Goal: Task Accomplishment & Management: Use online tool/utility

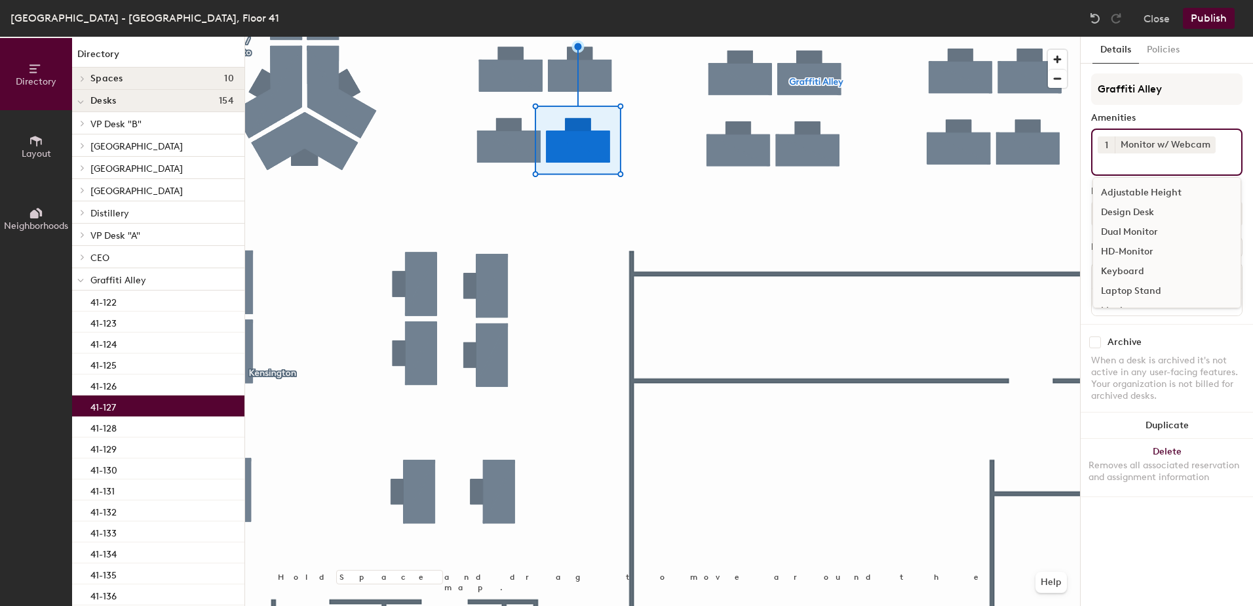
click at [592, 156] on input at bounding box center [1157, 161] width 118 height 16
click at [592, 216] on div "Dual Monitor" at bounding box center [1166, 220] width 147 height 20
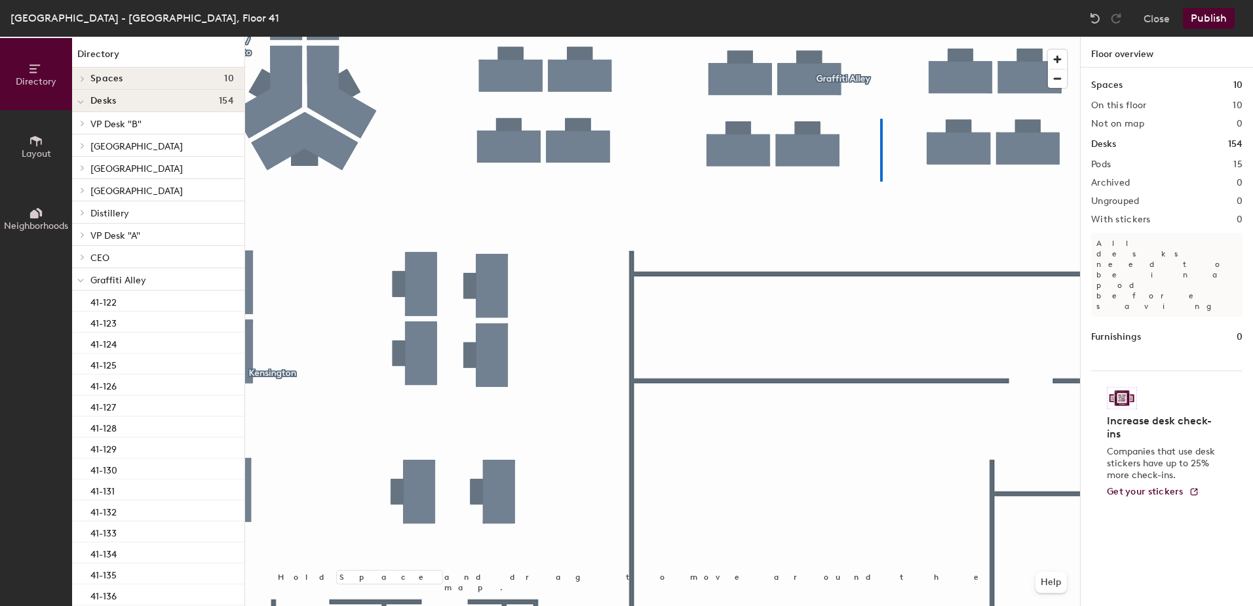
click at [592, 37] on div at bounding box center [662, 37] width 835 height 0
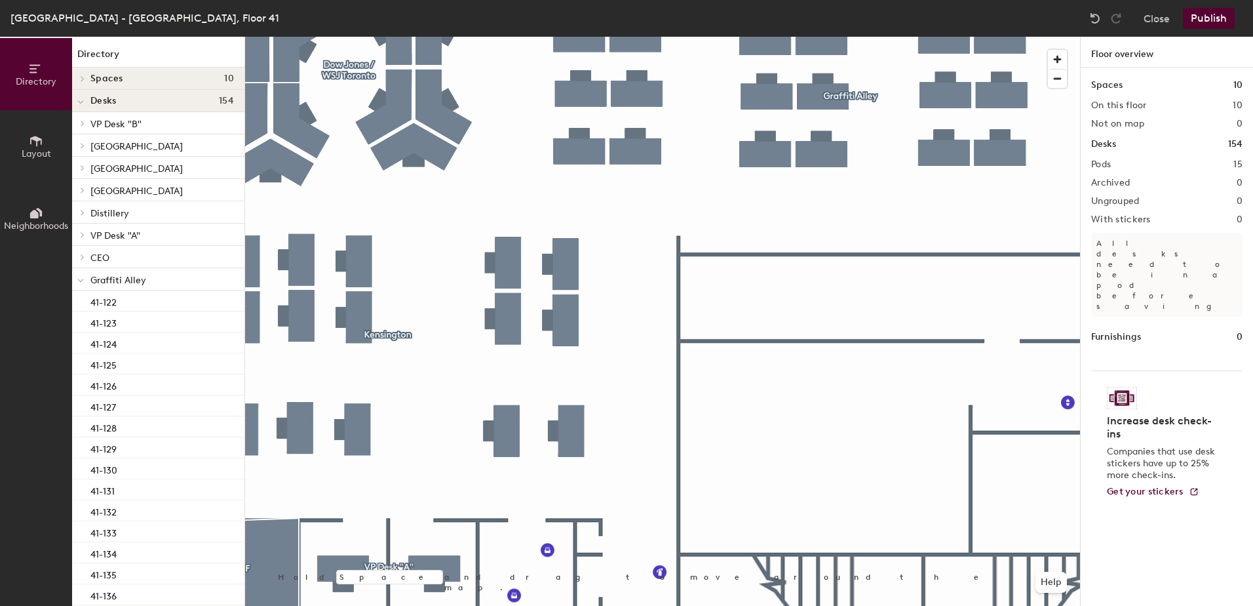
click at [592, 37] on div at bounding box center [662, 37] width 835 height 0
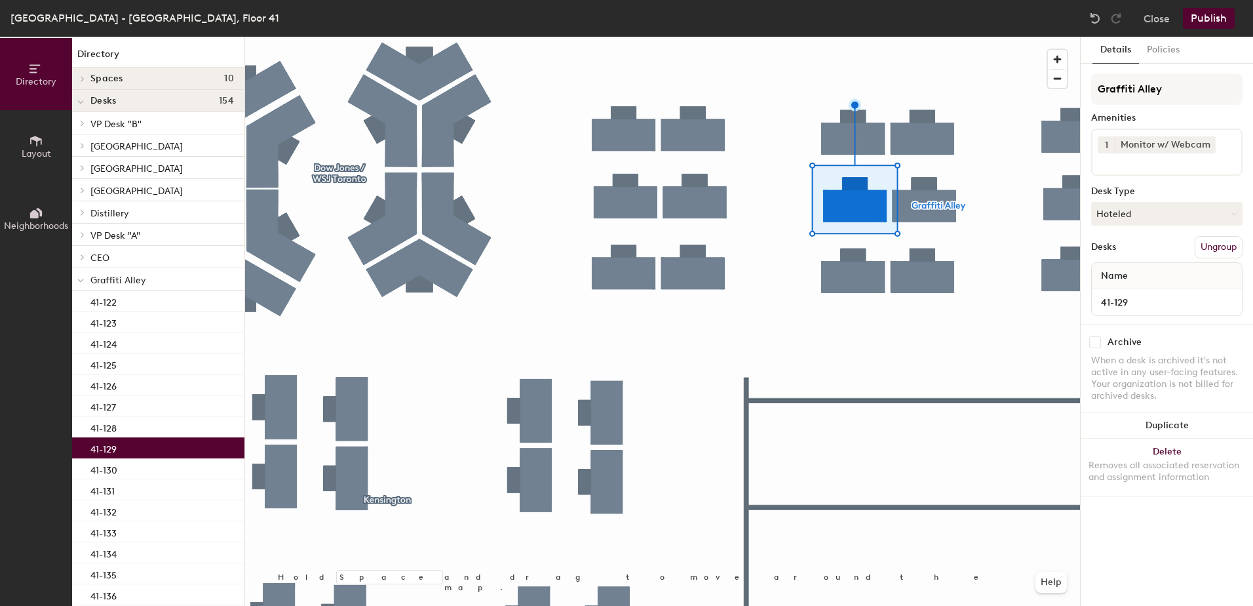
click at [592, 164] on input at bounding box center [1157, 161] width 118 height 16
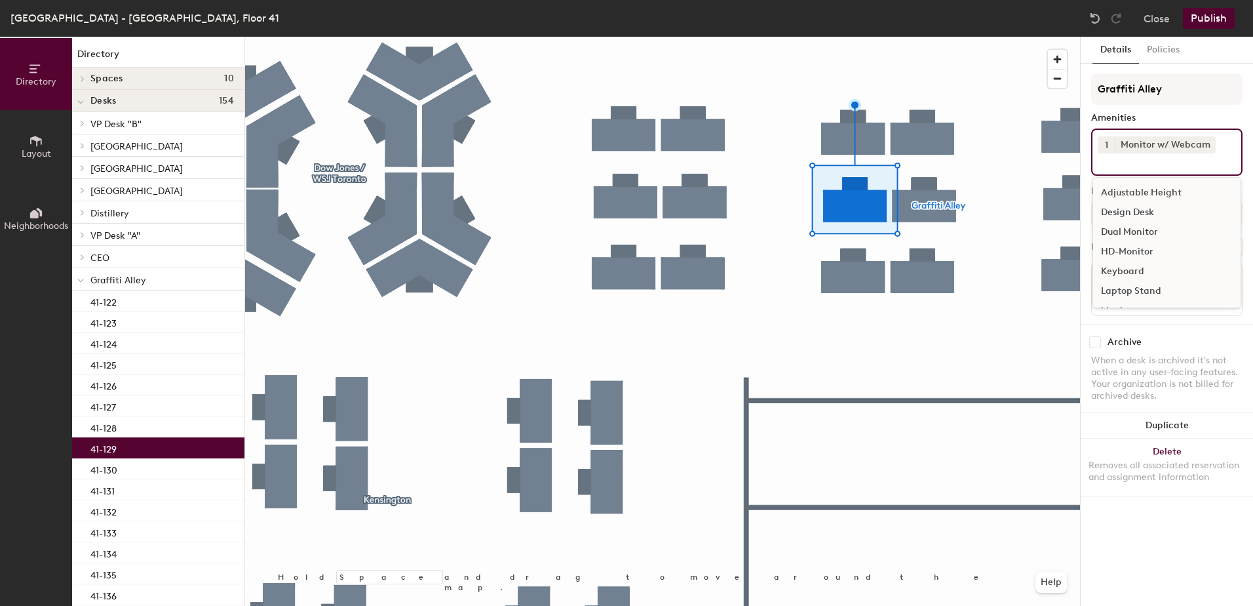
click at [592, 227] on div "Dual Monitor" at bounding box center [1166, 232] width 147 height 20
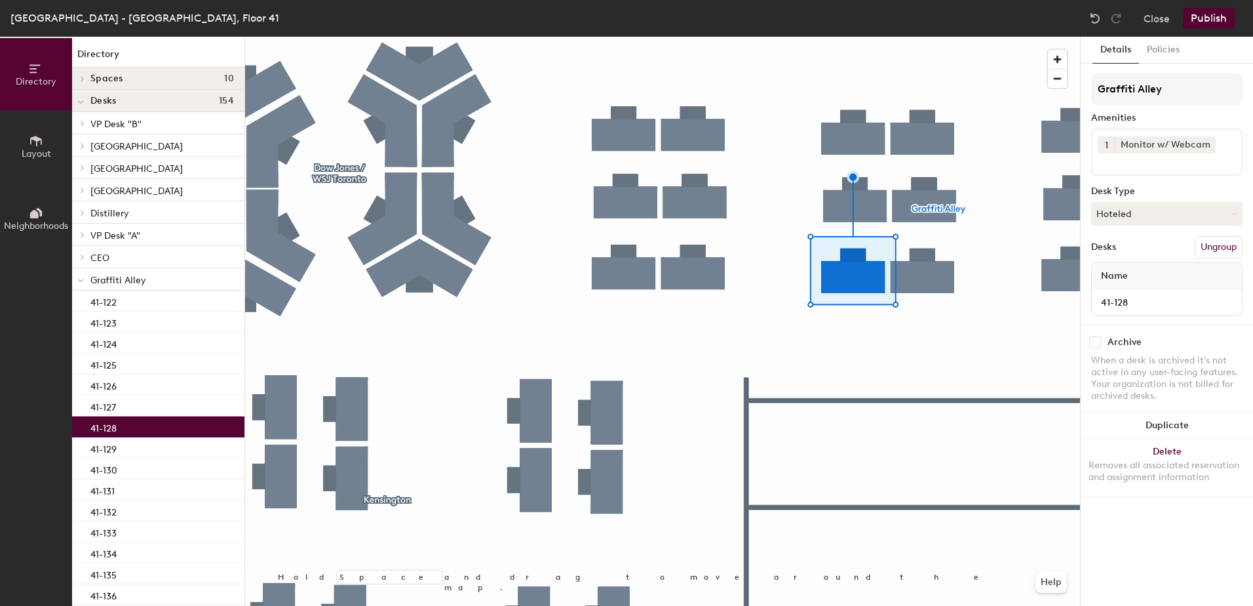
click at [592, 162] on input at bounding box center [1157, 161] width 118 height 16
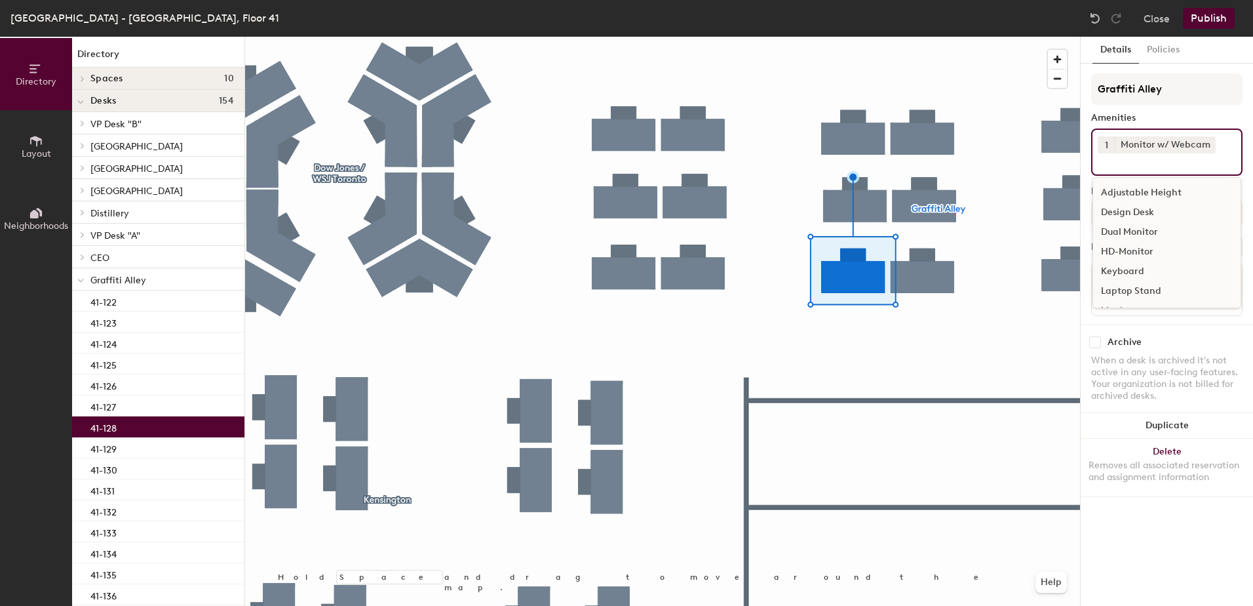
click at [592, 226] on div "Dual Monitor" at bounding box center [1166, 232] width 147 height 20
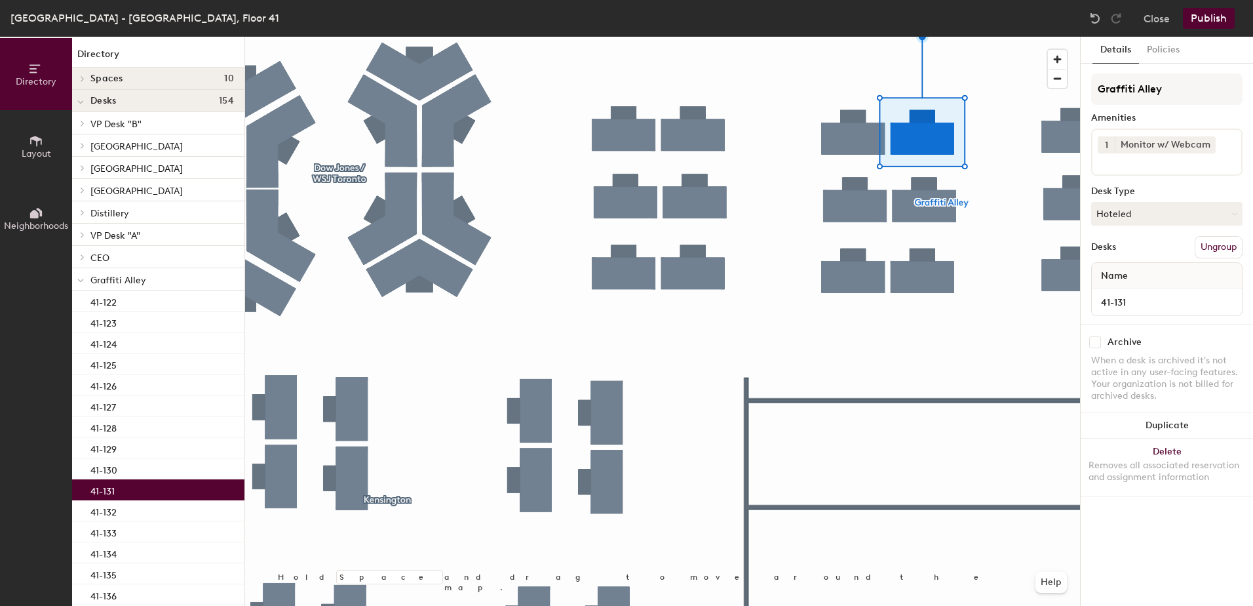
click at [592, 161] on input at bounding box center [1157, 161] width 118 height 16
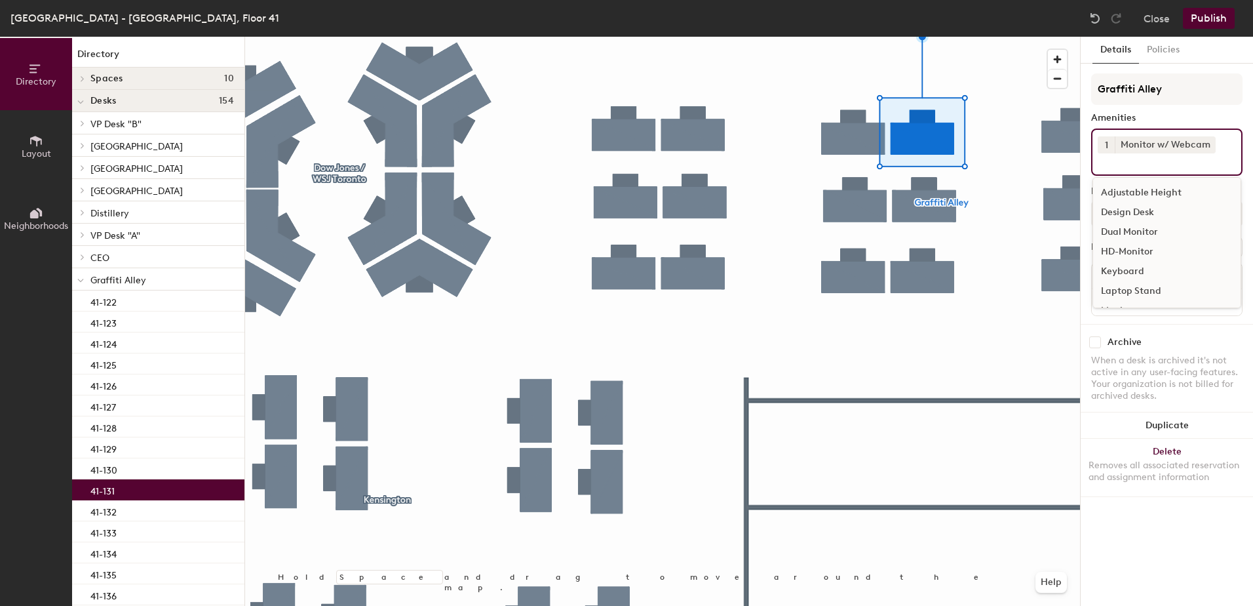
click at [592, 227] on div "Dual Monitor" at bounding box center [1166, 232] width 147 height 20
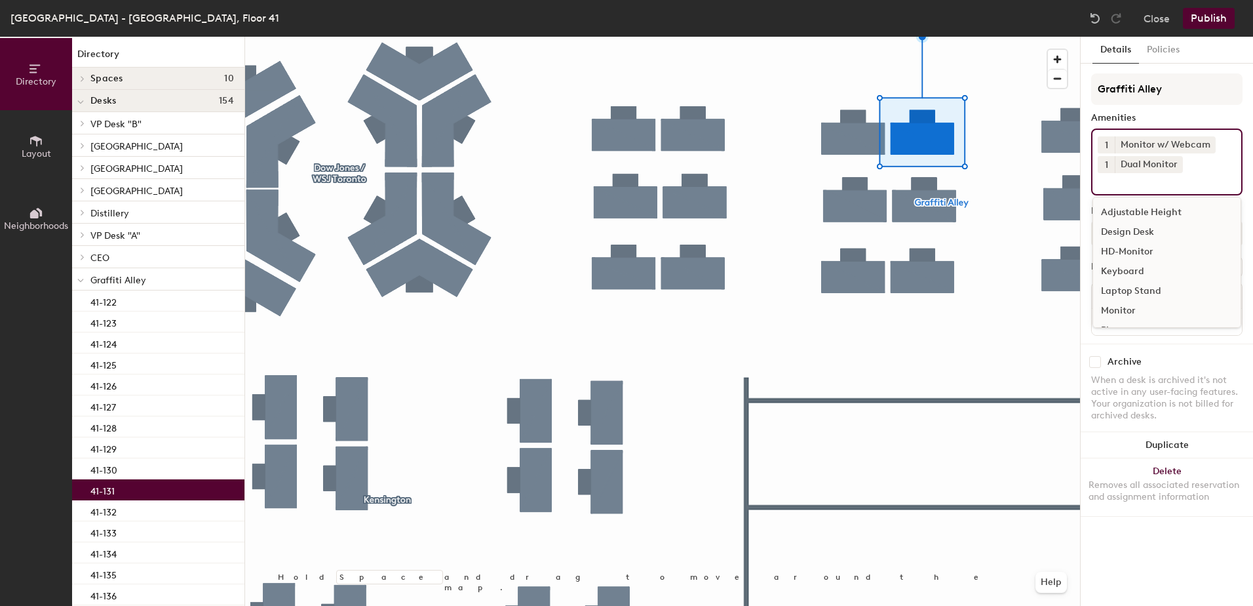
click at [592, 16] on button "Publish" at bounding box center [1209, 18] width 52 height 21
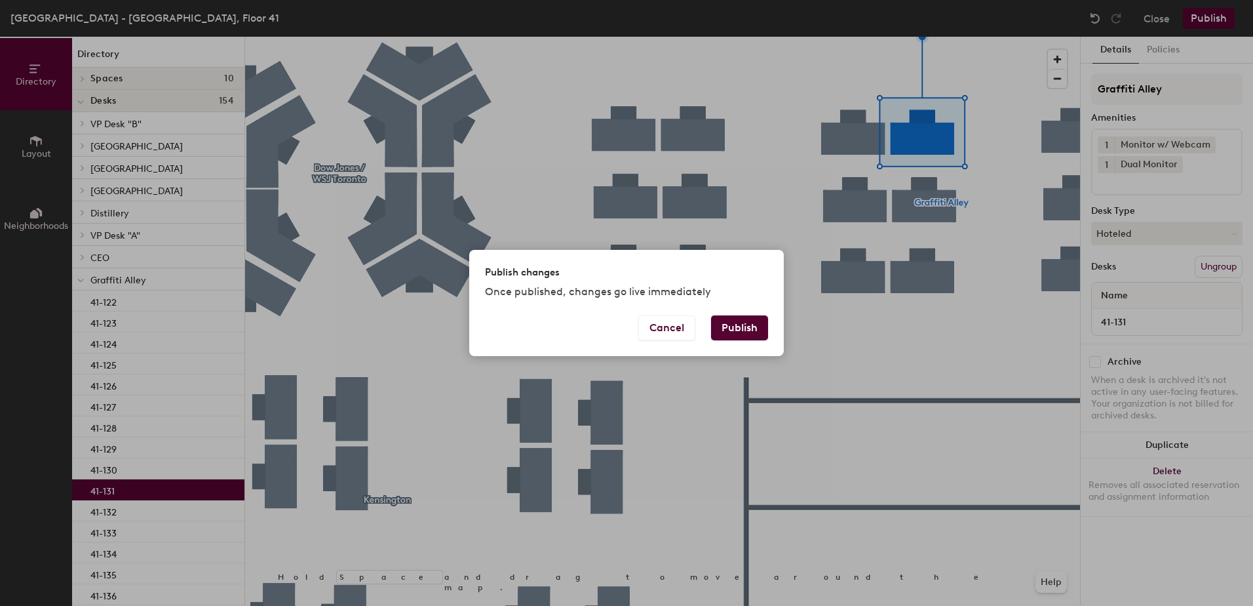
click at [592, 291] on button "Publish" at bounding box center [739, 327] width 57 height 25
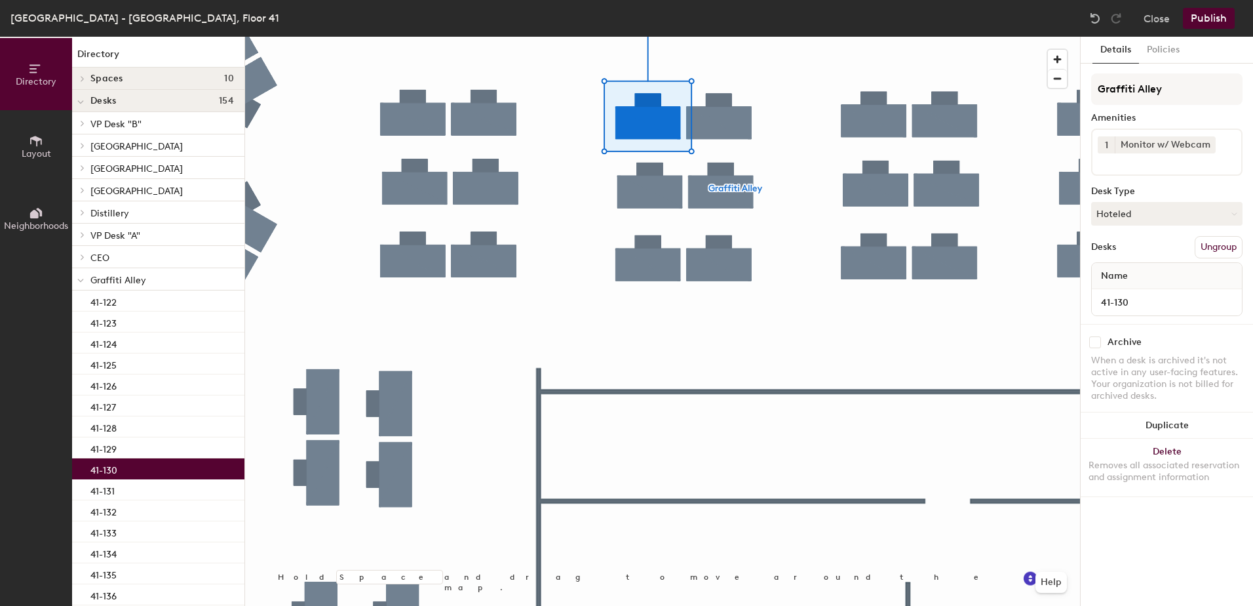
click at [1133, 161] on input at bounding box center [1157, 161] width 118 height 16
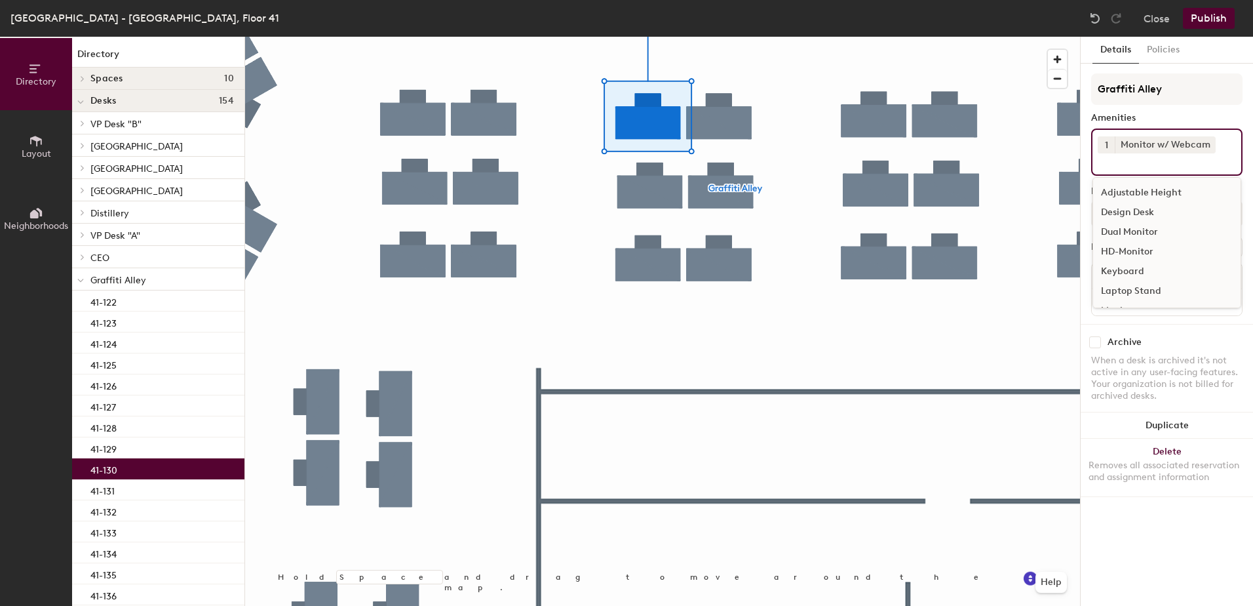
click at [1132, 230] on div "Dual Monitor" at bounding box center [1166, 232] width 147 height 20
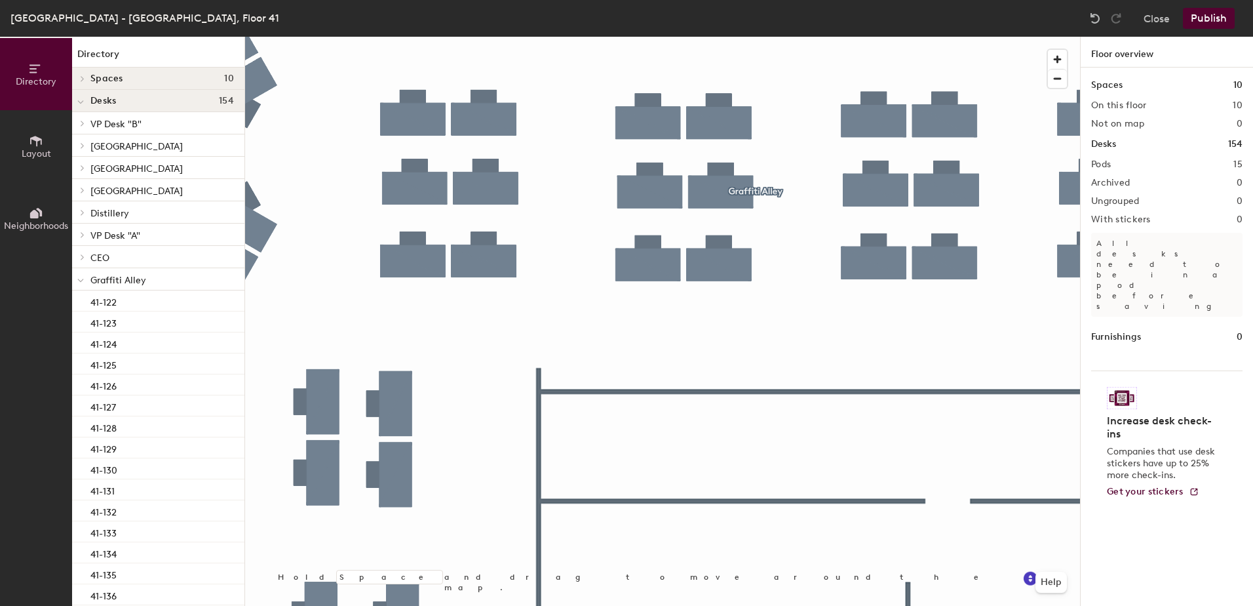
click at [1203, 20] on button "Publish" at bounding box center [1209, 18] width 52 height 21
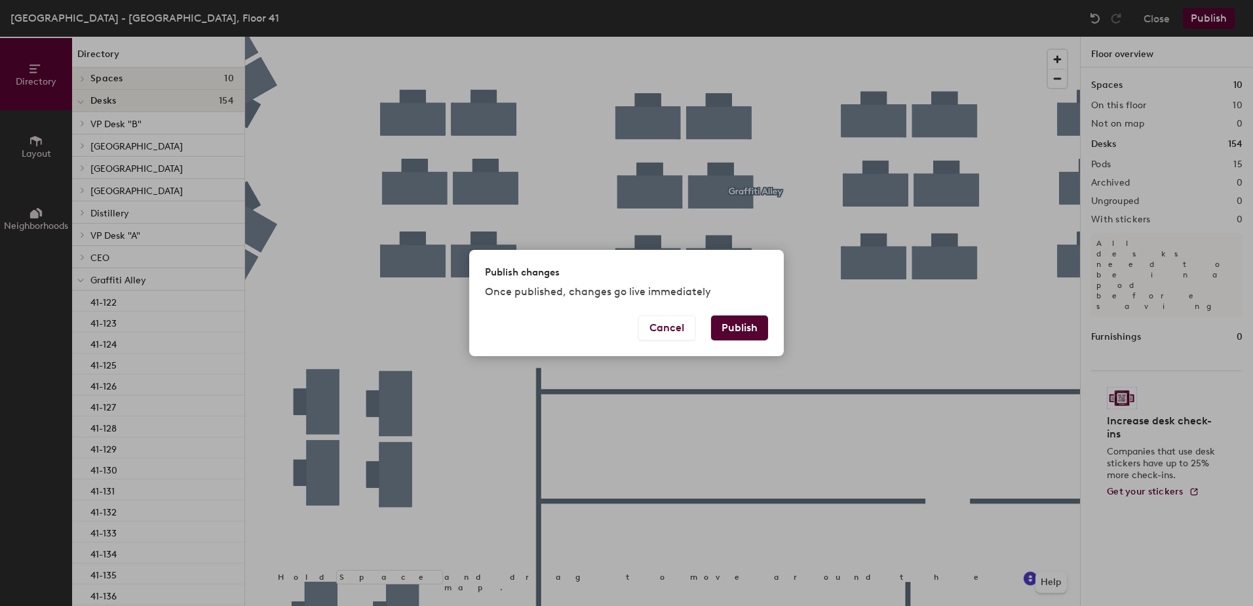
click at [748, 328] on button "Publish" at bounding box center [739, 327] width 57 height 25
